Goal: Task Accomplishment & Management: Use online tool/utility

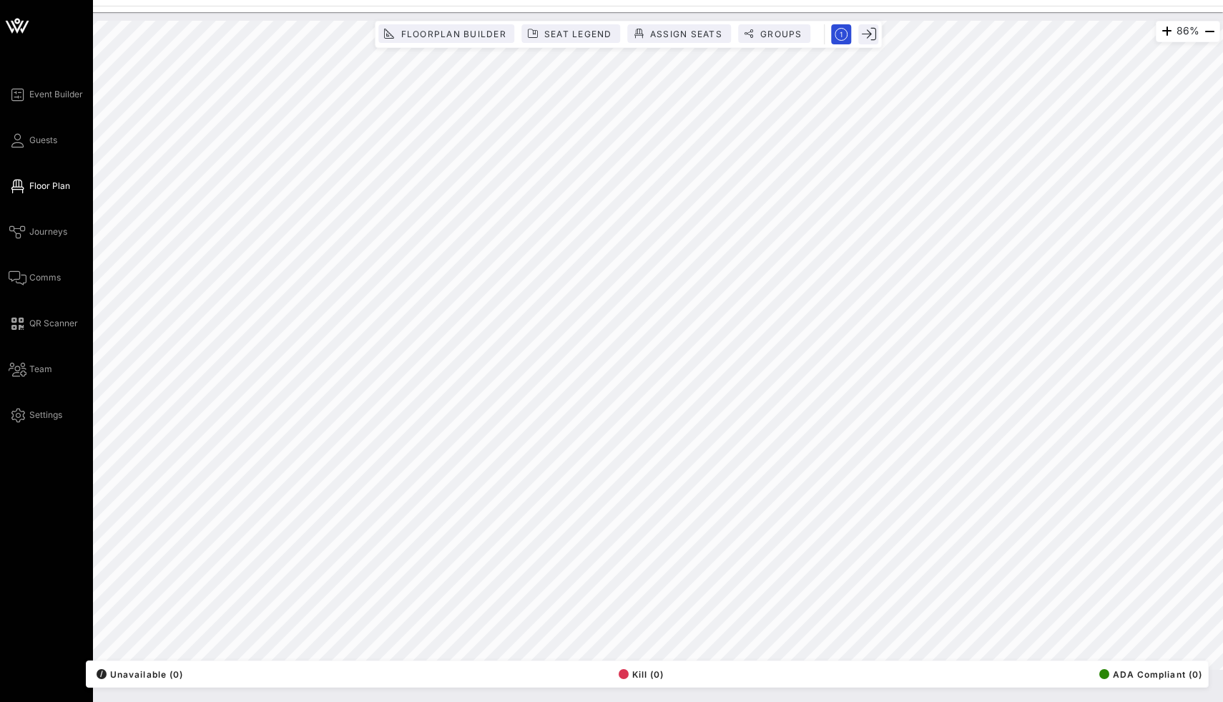
click at [39, 180] on span "Floor Plan" at bounding box center [49, 186] width 41 height 13
click at [14, 22] on icon at bounding box center [17, 26] width 34 height 34
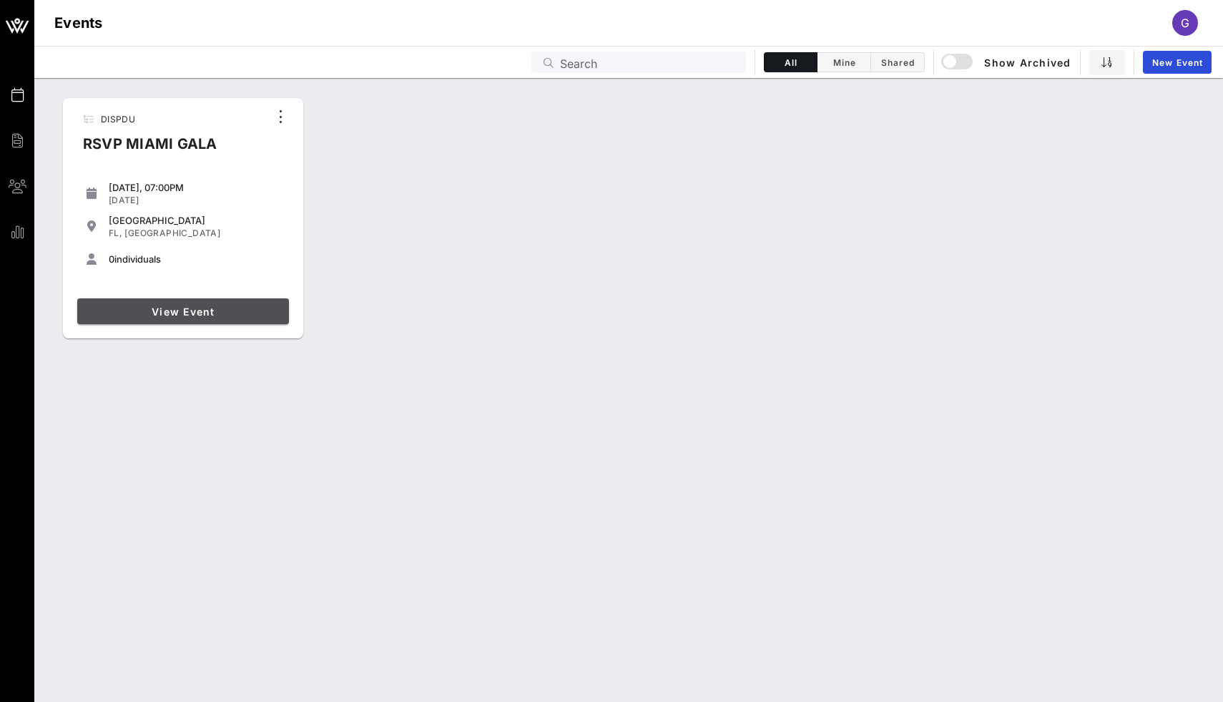
click at [179, 315] on span "View Event" at bounding box center [183, 312] width 200 height 12
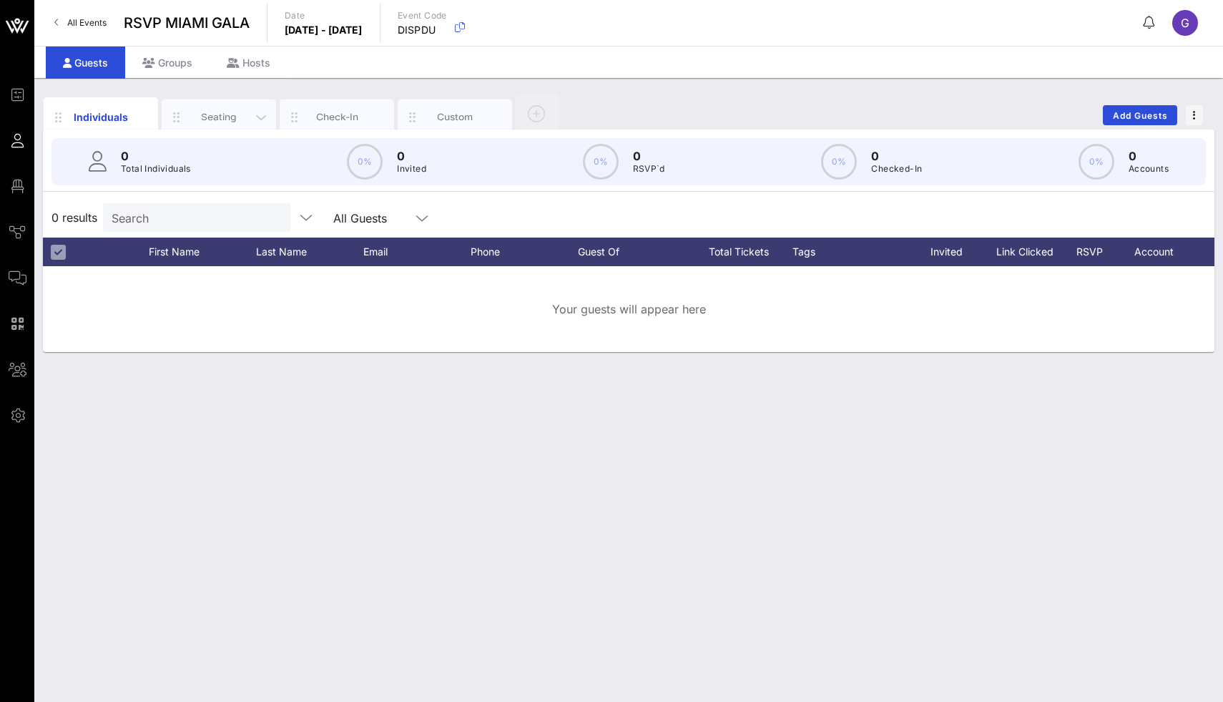
click at [215, 116] on div "Seating" at bounding box center [219, 117] width 64 height 14
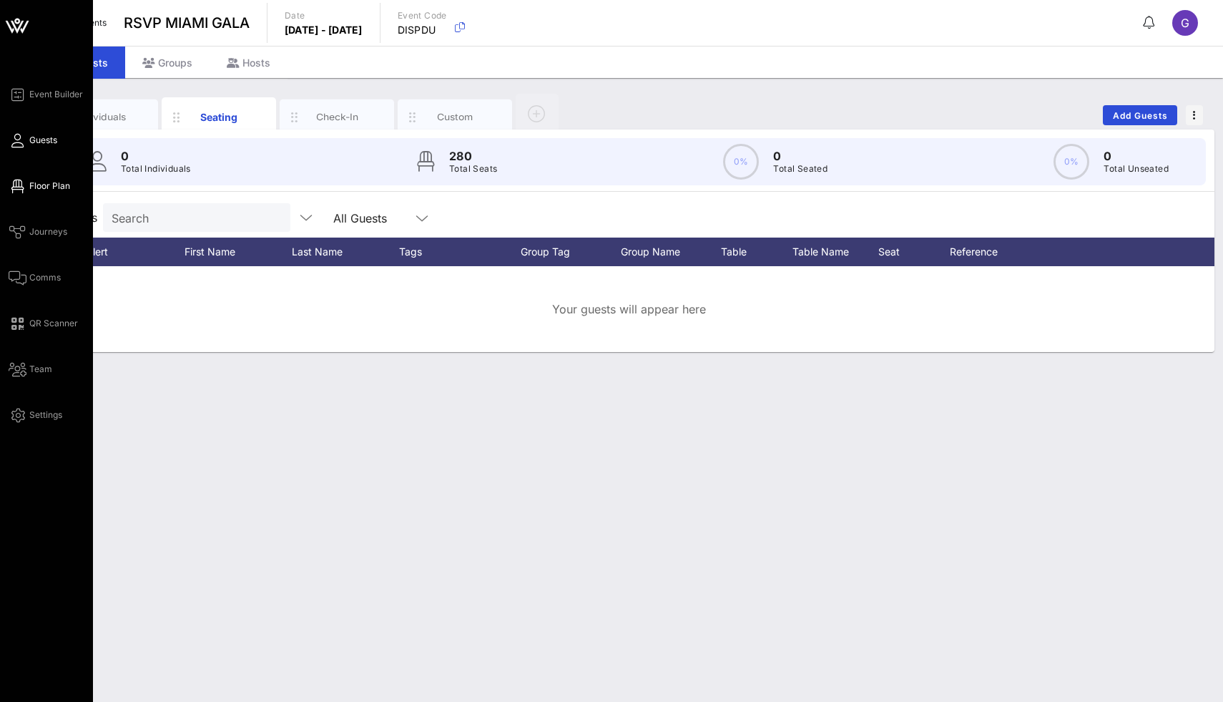
click at [31, 178] on link "Floor Plan" at bounding box center [40, 185] width 62 height 17
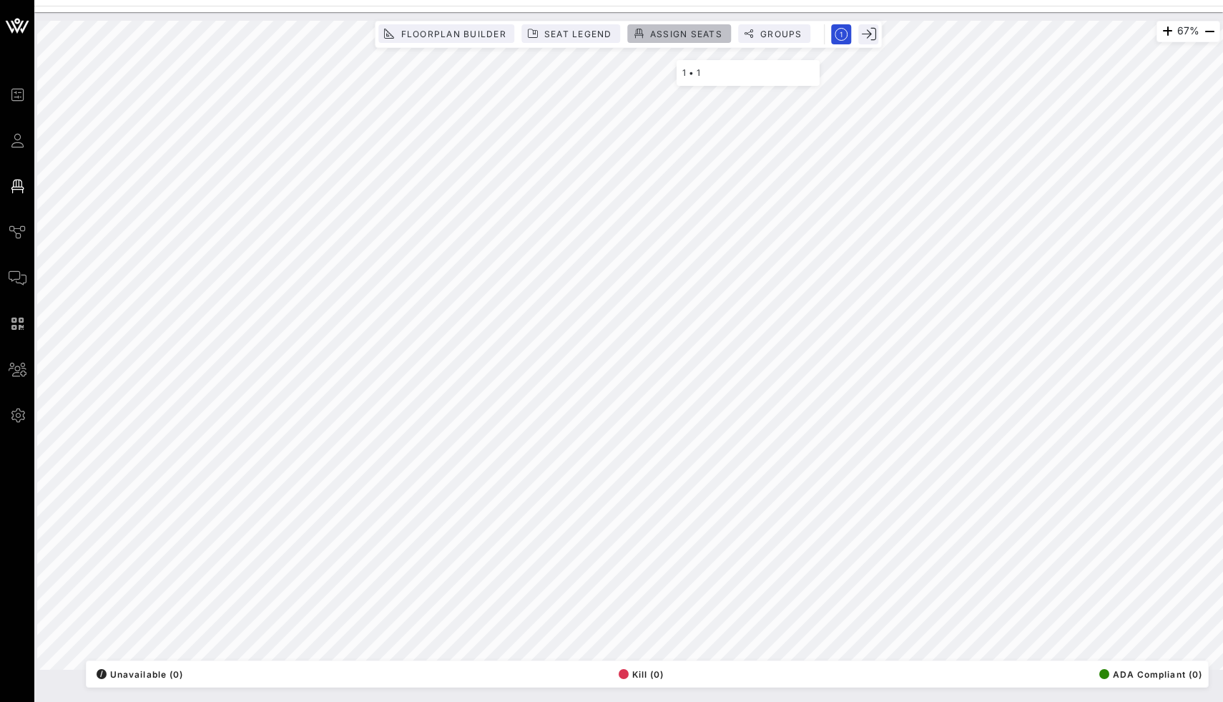
click at [668, 28] on button "Assign Seats" at bounding box center [679, 33] width 103 height 19
